Goal: Navigation & Orientation: Understand site structure

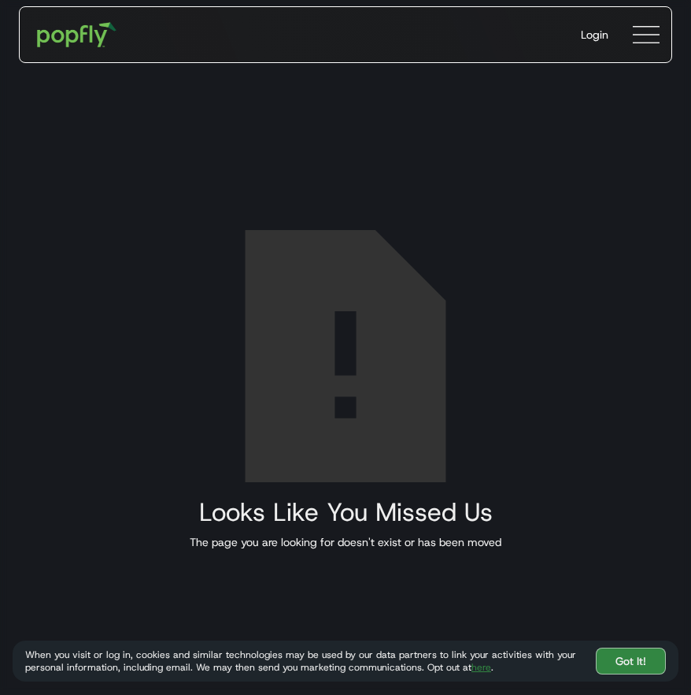
click at [643, 39] on img at bounding box center [646, 34] width 27 height 27
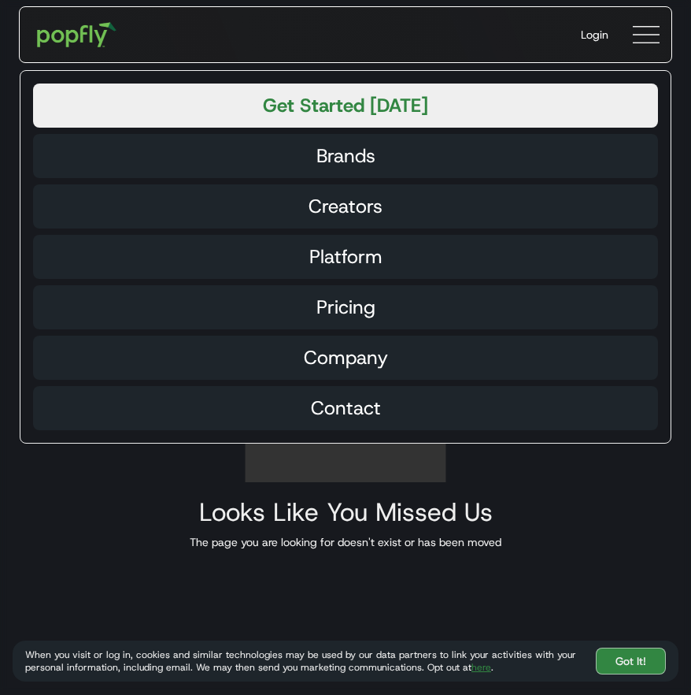
click at [346, 334] on div "Get Started [DATE] Brands Creators Platform Pricing Company Contact" at bounding box center [346, 256] width 652 height 373
click at [343, 348] on div "Company" at bounding box center [346, 357] width 84 height 19
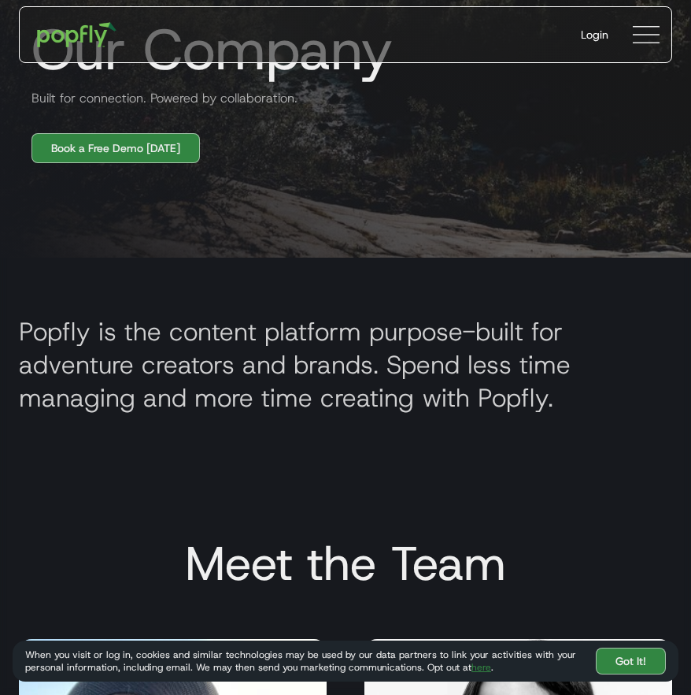
scroll to position [472, 0]
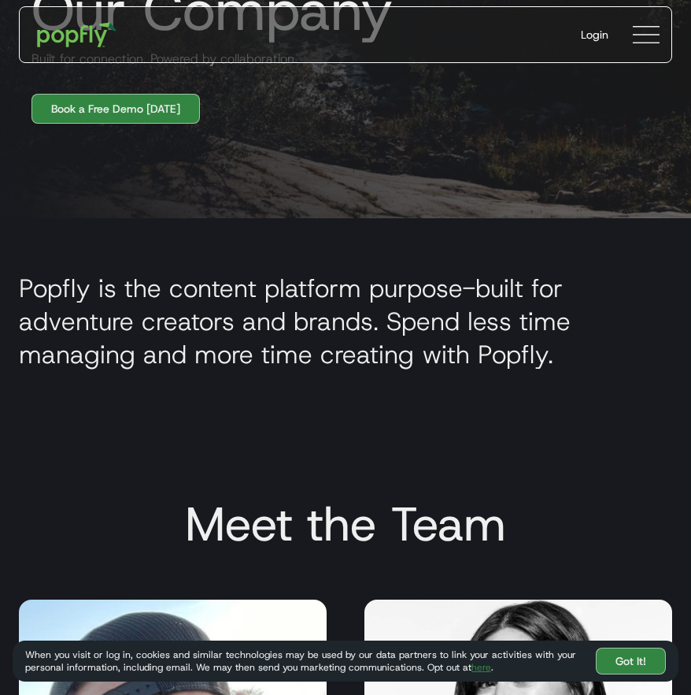
click at [642, 35] on img at bounding box center [646, 34] width 27 height 27
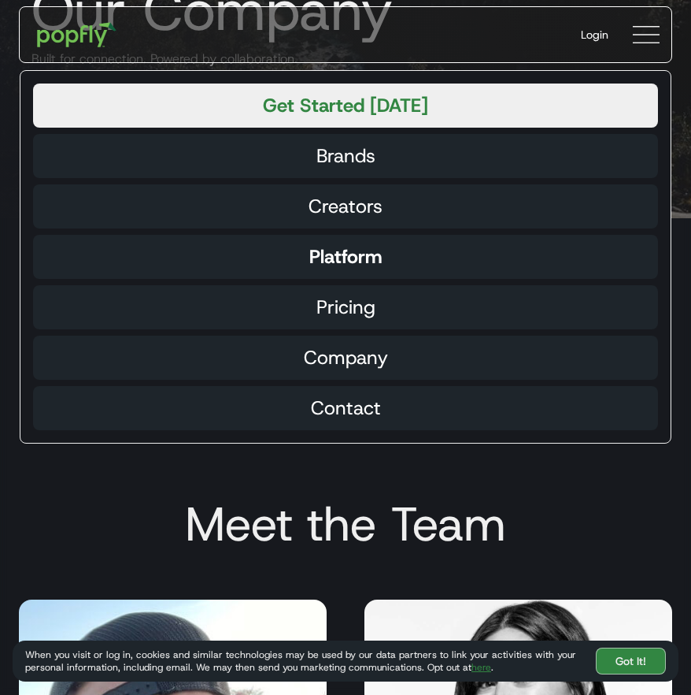
click at [350, 260] on div "Platform" at bounding box center [345, 256] width 73 height 19
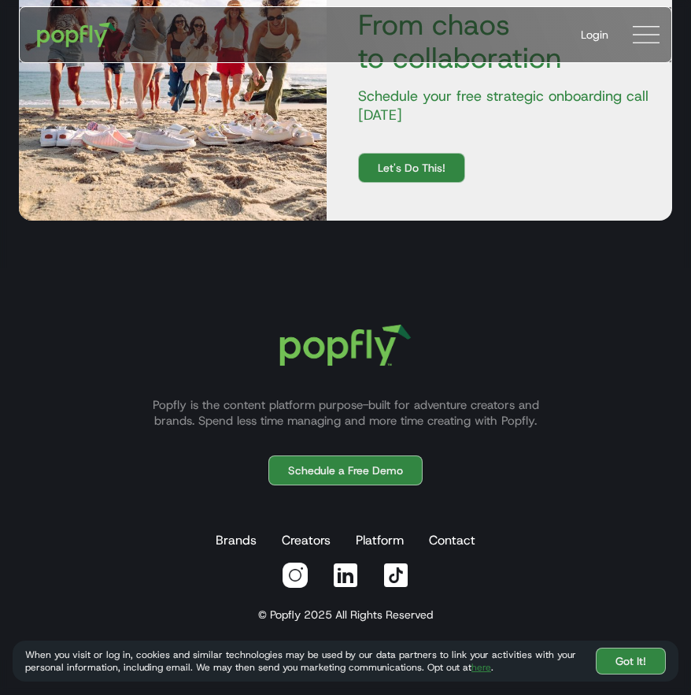
scroll to position [3910, 0]
